Goal: Task Accomplishment & Management: Complete application form

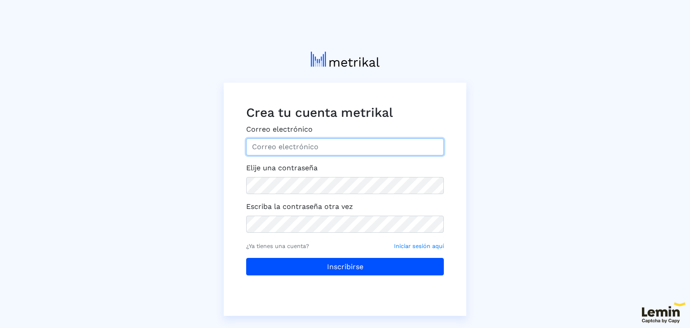
click at [301, 145] on input "Correo electrónico" at bounding box center [345, 146] width 198 height 17
type input "H"
type input "[EMAIL_ADDRESS][DOMAIN_NAME]"
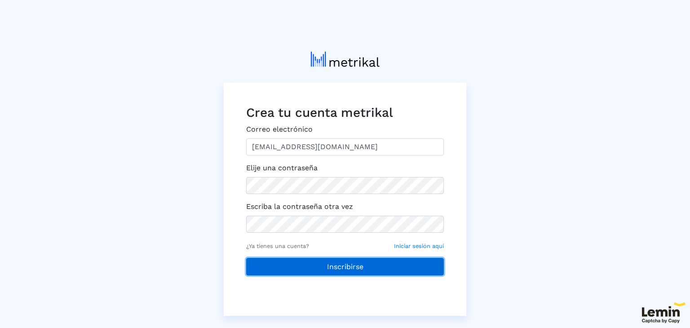
click at [305, 264] on button "Inscribirse" at bounding box center [345, 267] width 198 height 18
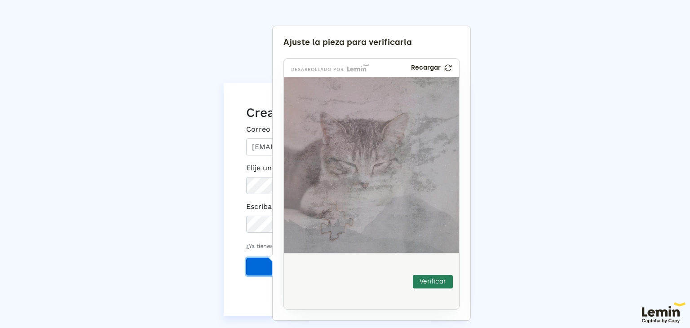
drag, startPoint x: 314, startPoint y: 291, endPoint x: 339, endPoint y: 230, distance: 65.4
click at [339, 230] on img at bounding box center [277, 281] width 290 height 176
click at [426, 282] on font "Verificar" at bounding box center [432, 281] width 26 height 8
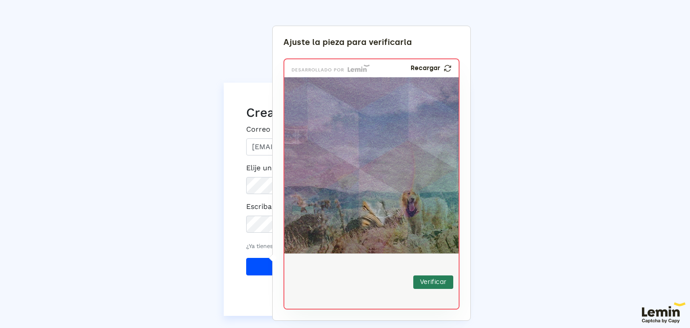
drag, startPoint x: 312, startPoint y: 293, endPoint x: 301, endPoint y: 228, distance: 66.4
click at [301, 228] on img at bounding box center [246, 277] width 290 height 176
drag, startPoint x: 300, startPoint y: 215, endPoint x: 362, endPoint y: 192, distance: 66.6
click at [362, 192] on img at bounding box center [304, 255] width 290 height 176
drag, startPoint x: 366, startPoint y: 200, endPoint x: 357, endPoint y: 286, distance: 86.2
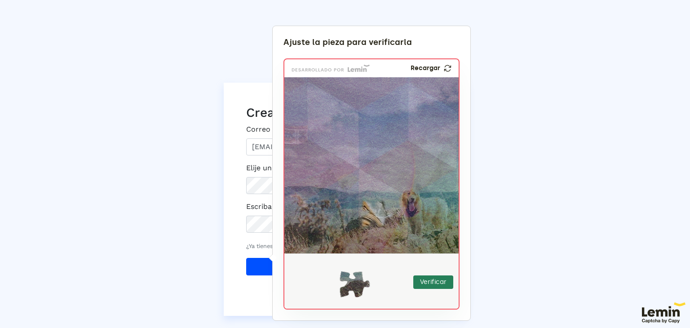
click at [448, 64] on img at bounding box center [447, 68] width 9 height 9
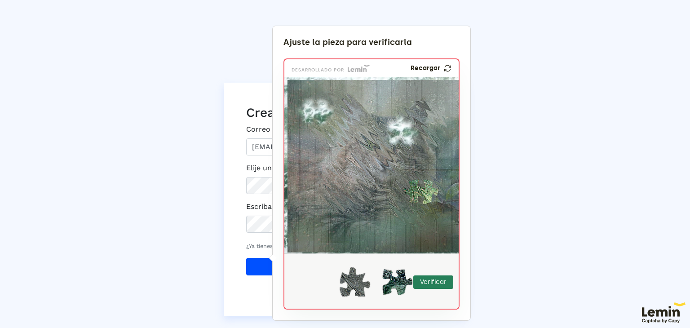
drag, startPoint x: 319, startPoint y: 279, endPoint x: 427, endPoint y: 189, distance: 140.9
click at [427, 189] on img at bounding box center [475, 251] width 519 height 176
drag, startPoint x: 401, startPoint y: 281, endPoint x: 317, endPoint y: 272, distance: 85.0
click at [317, 272] on img at bounding box center [255, 325] width 519 height 176
